Goal: Find contact information: Find contact information

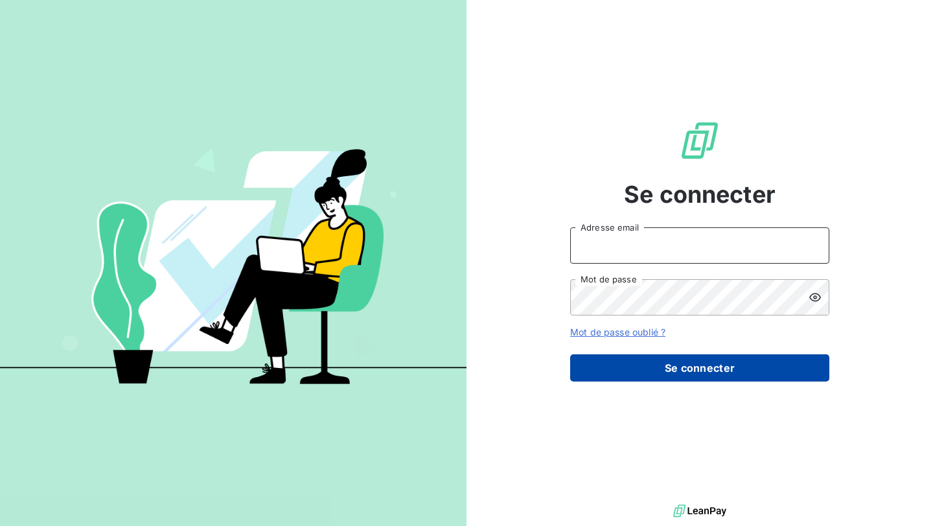
type input "[EMAIL_ADDRESS][PERSON_NAME][DOMAIN_NAME]"
click at [628, 370] on button "Se connecter" at bounding box center [699, 368] width 259 height 27
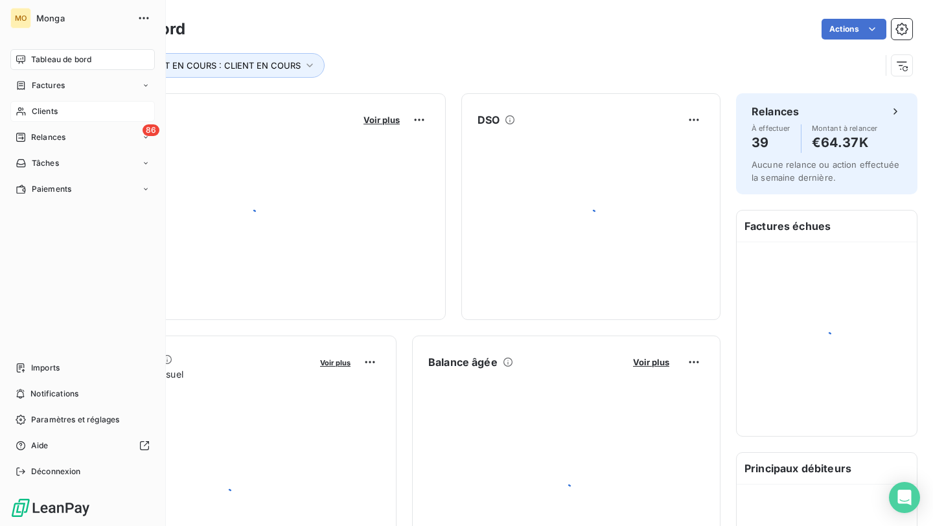
click at [27, 111] on div "Clients" at bounding box center [82, 111] width 145 height 21
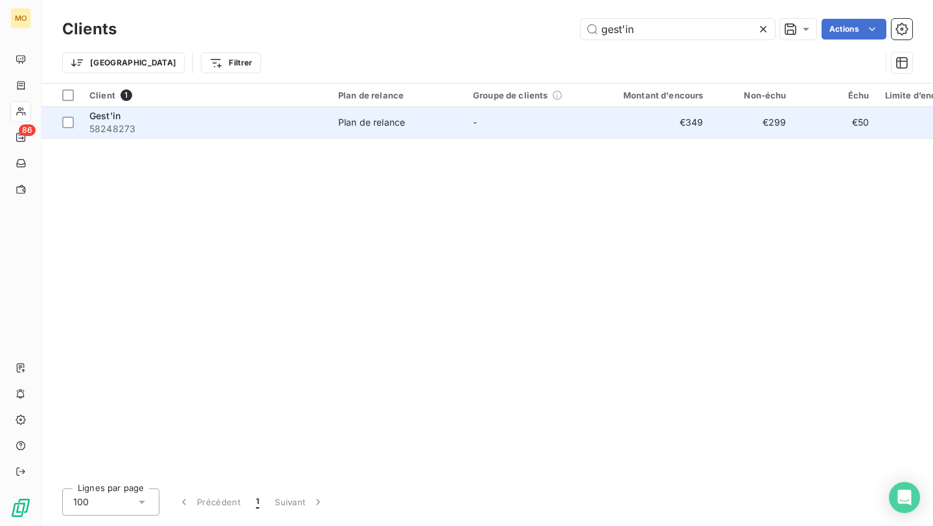
type input "gest'in"
click at [263, 119] on div "Gest'in" at bounding box center [205, 116] width 233 height 13
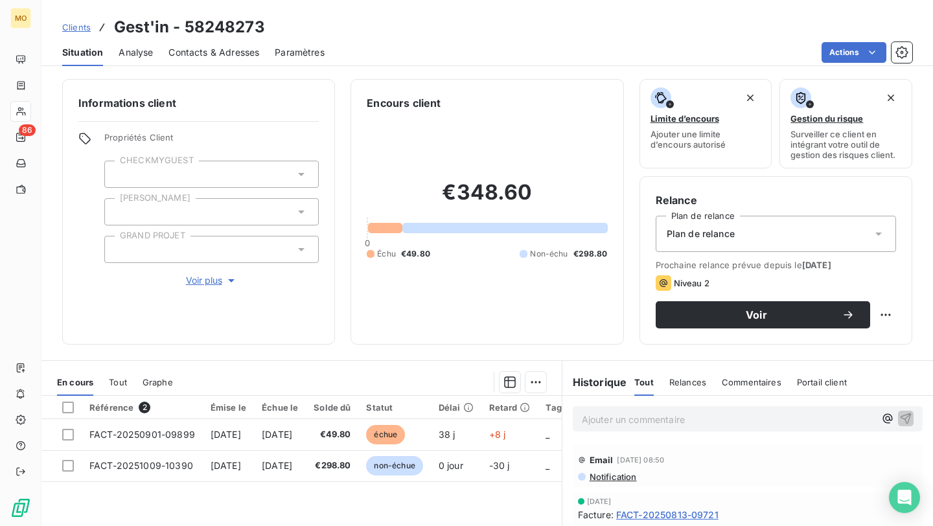
click at [237, 53] on span "Contacts & Adresses" at bounding box center [214, 52] width 91 height 13
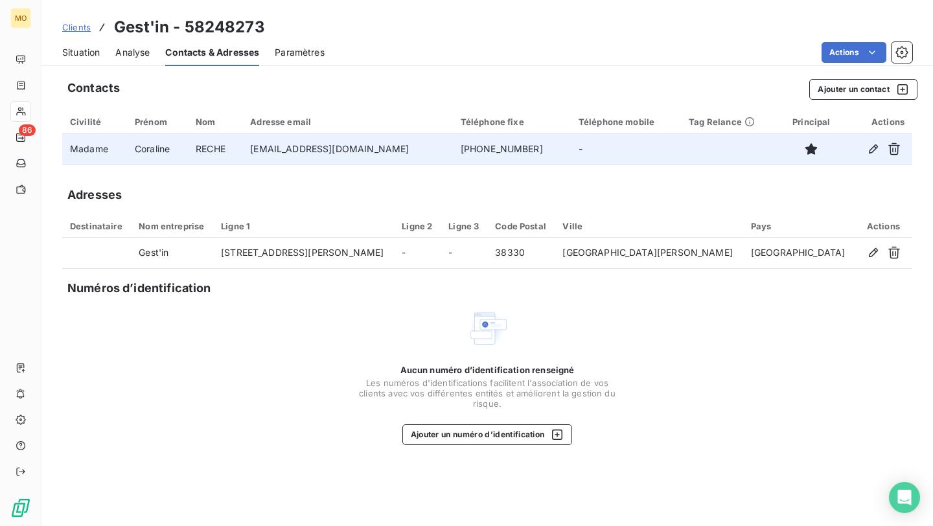
click at [355, 150] on td "[EMAIL_ADDRESS][DOMAIN_NAME]" at bounding box center [347, 149] width 210 height 31
copy td "[EMAIL_ADDRESS][DOMAIN_NAME]"
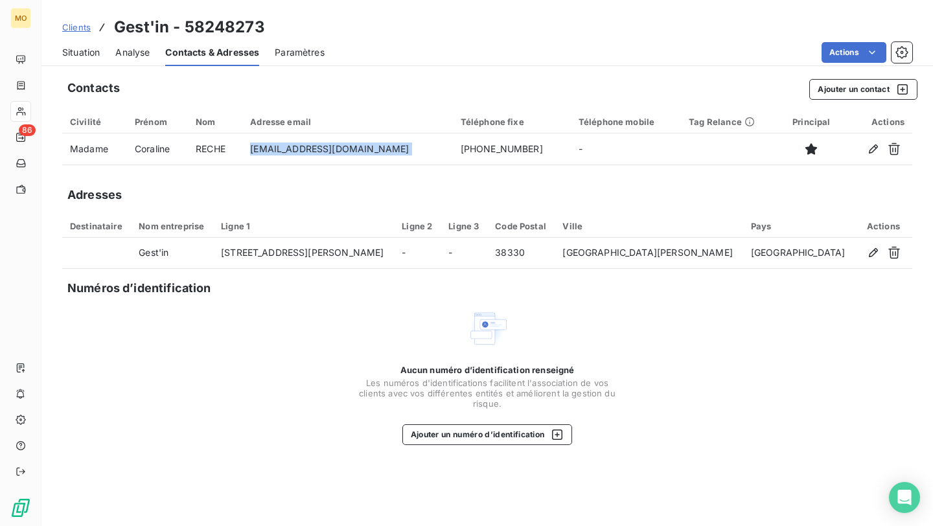
click at [93, 53] on span "Situation" at bounding box center [81, 52] width 38 height 13
